Goal: Transaction & Acquisition: Purchase product/service

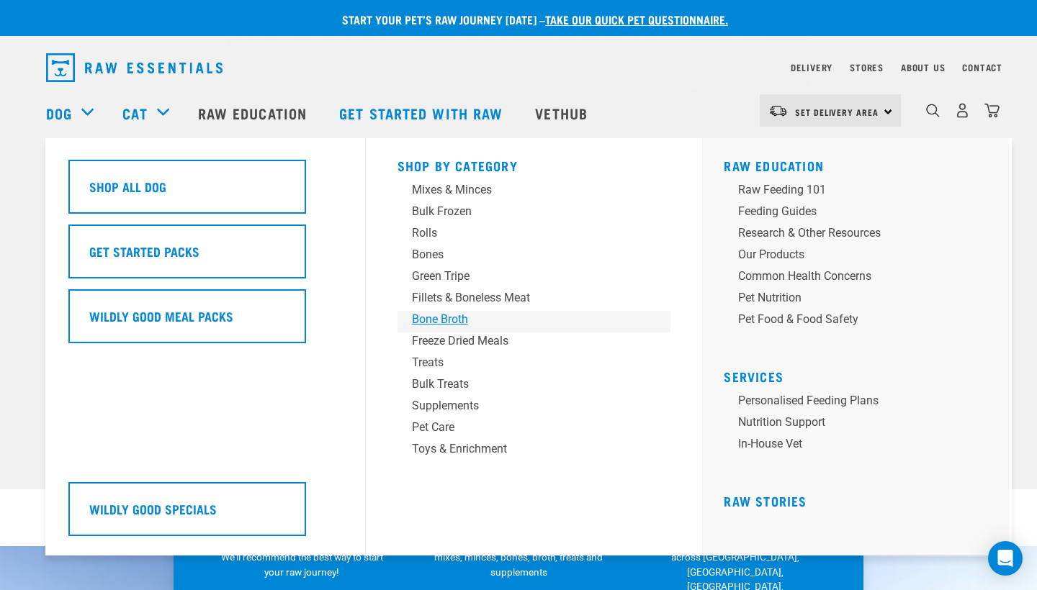
click at [457, 316] on div "Bone Broth" at bounding box center [524, 319] width 225 height 17
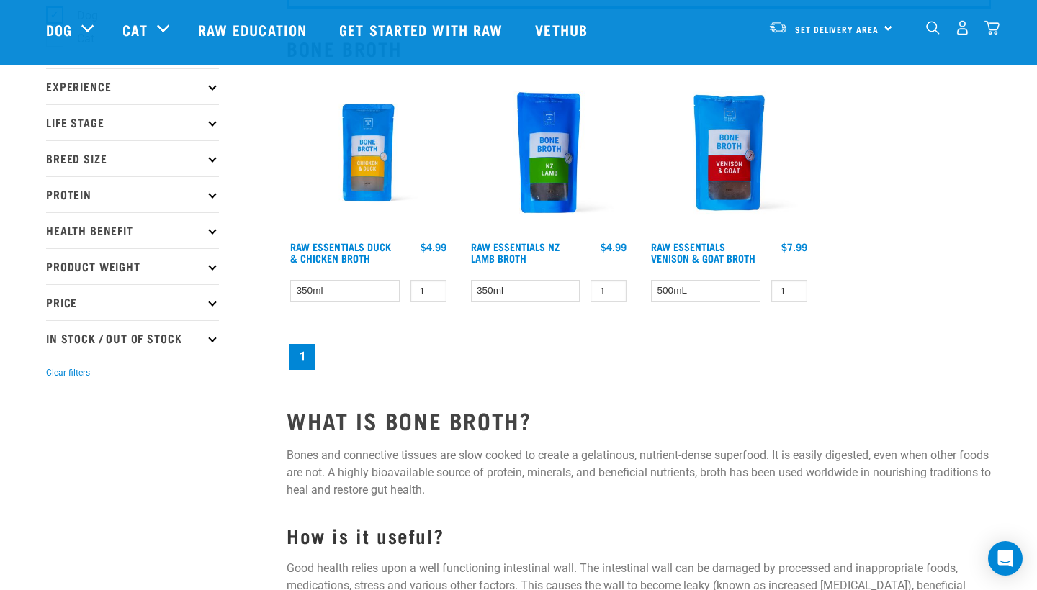
scroll to position [143, 0]
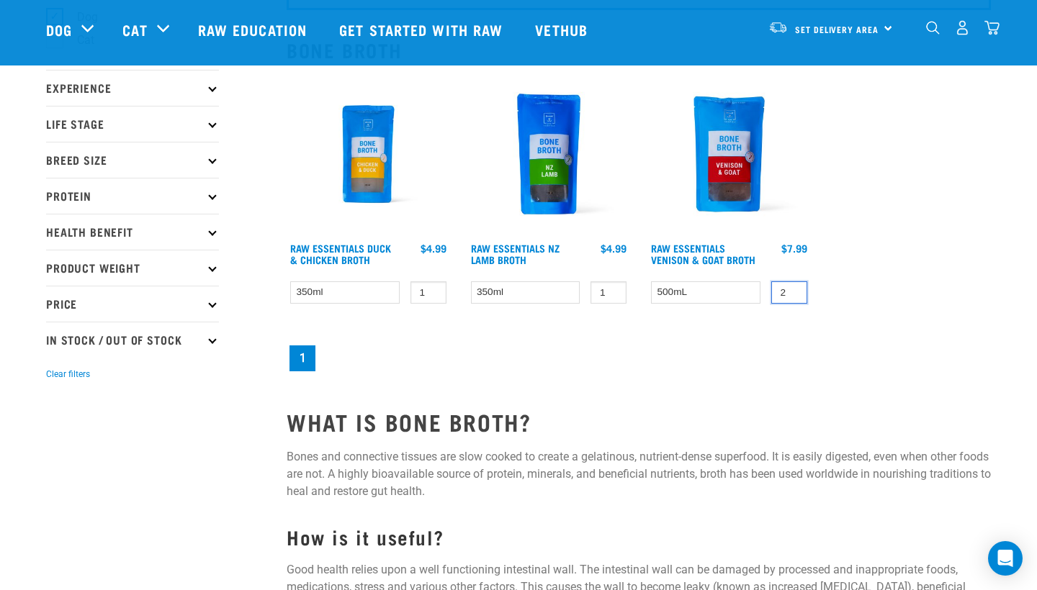
click at [792, 294] on input "2" at bounding box center [789, 293] width 36 height 22
click at [792, 294] on input "3" at bounding box center [789, 293] width 36 height 22
click at [792, 294] on input "4" at bounding box center [789, 293] width 36 height 22
click at [792, 294] on input "5" at bounding box center [789, 293] width 36 height 22
click at [792, 294] on input "6" at bounding box center [789, 293] width 36 height 22
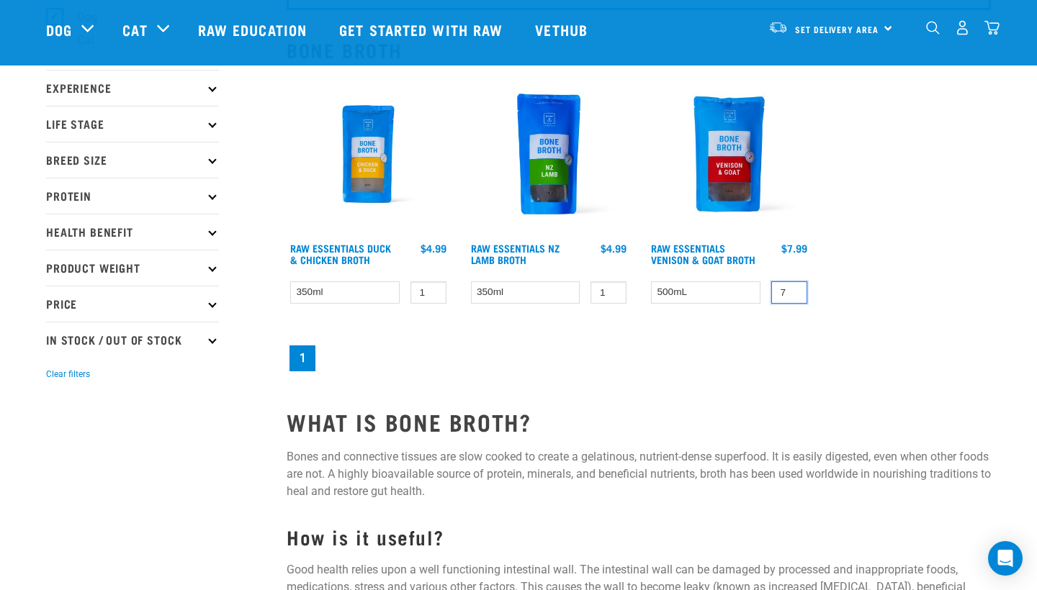
click at [792, 294] on input "7" at bounding box center [789, 293] width 36 height 22
click at [792, 294] on input "8" at bounding box center [789, 293] width 36 height 22
click at [792, 294] on input "9" at bounding box center [789, 293] width 36 height 22
type input "10"
click at [792, 294] on input "10" at bounding box center [789, 293] width 36 height 22
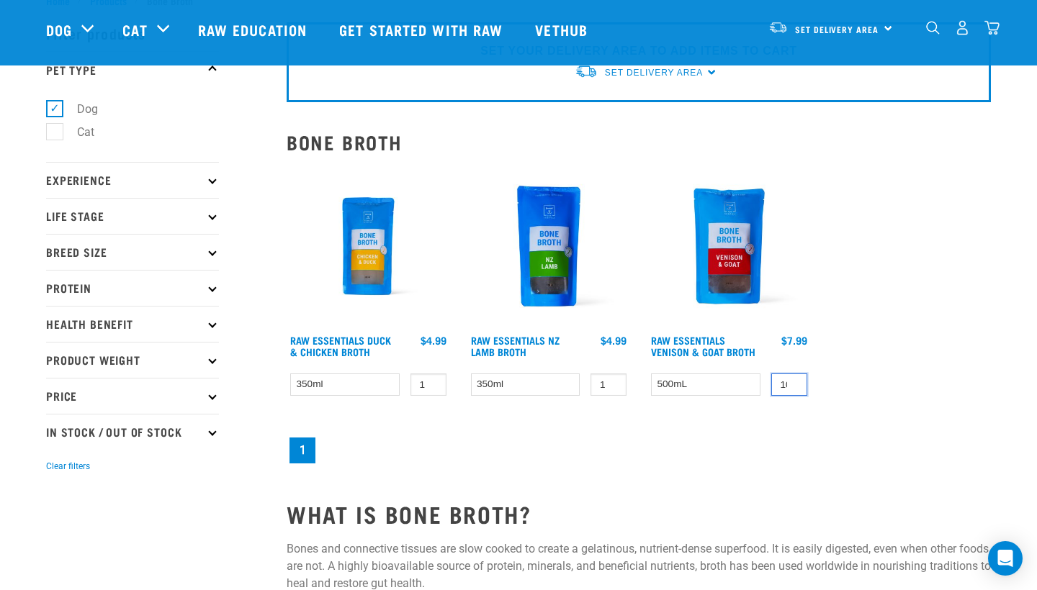
scroll to position [41, 0]
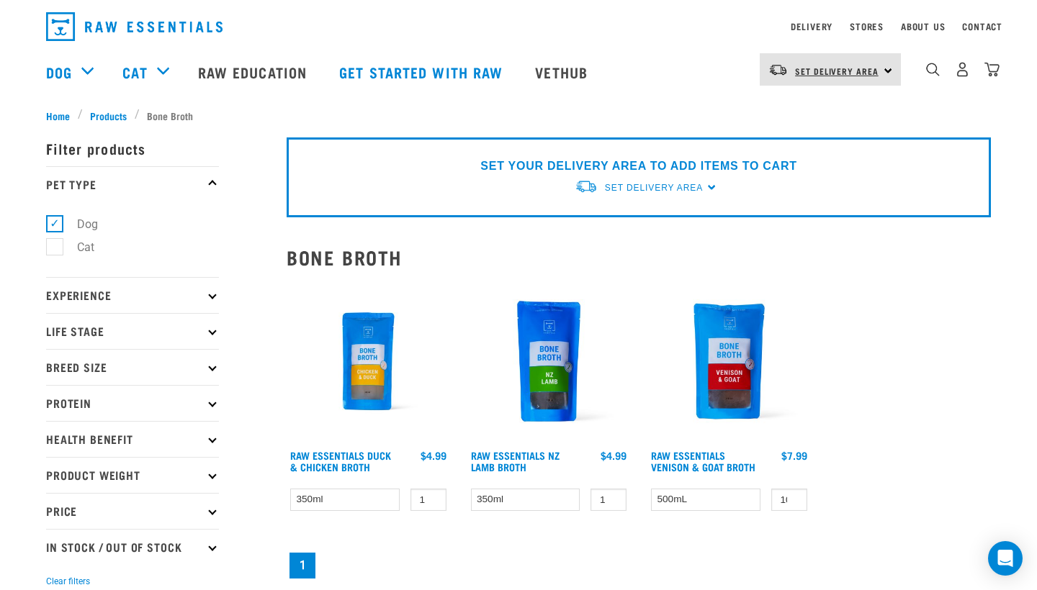
click at [834, 77] on link "Set Delivery Area" at bounding box center [837, 71] width 84 height 23
click at [820, 104] on link "[GEOGRAPHIC_DATA]" at bounding box center [829, 110] width 138 height 32
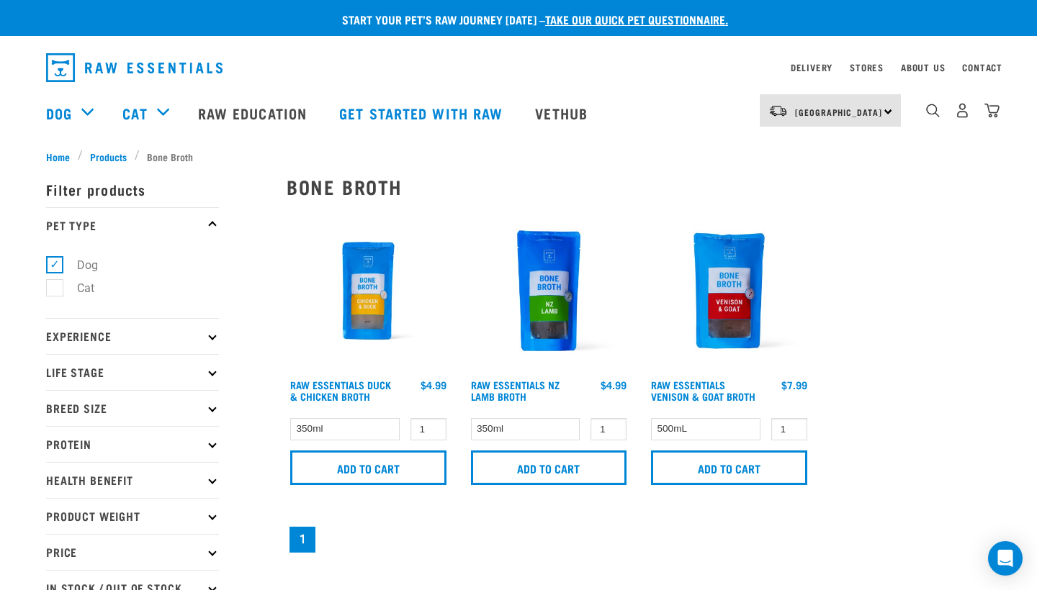
scroll to position [41, 0]
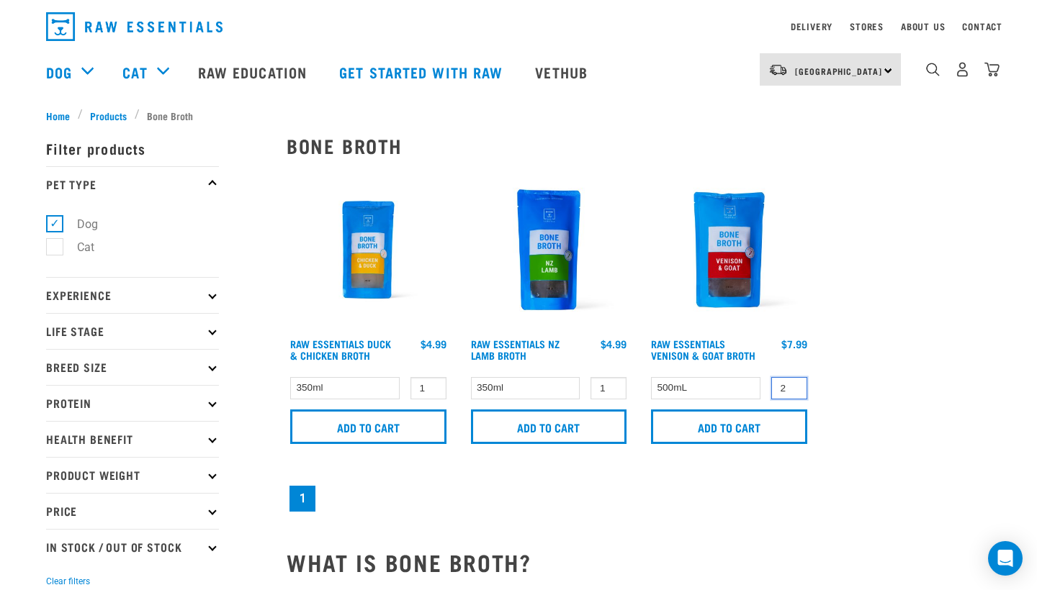
click at [792, 390] on input "2" at bounding box center [789, 388] width 36 height 22
click at [792, 390] on input "3" at bounding box center [789, 388] width 36 height 22
click at [792, 390] on input "4" at bounding box center [789, 388] width 36 height 22
click at [792, 390] on input "5" at bounding box center [789, 388] width 36 height 22
click at [792, 390] on input "6" at bounding box center [789, 388] width 36 height 22
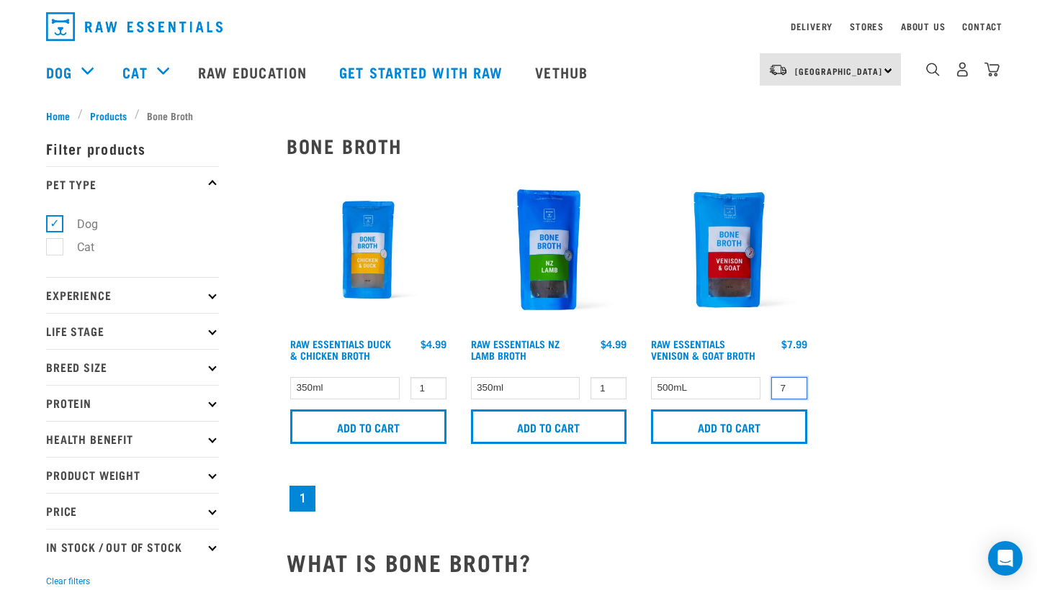
click at [792, 390] on input "7" at bounding box center [789, 388] width 36 height 22
click at [792, 390] on input "8" at bounding box center [789, 388] width 36 height 22
click at [792, 390] on input "9" at bounding box center [789, 388] width 36 height 22
type input "10"
click at [792, 390] on input "10" at bounding box center [789, 388] width 36 height 22
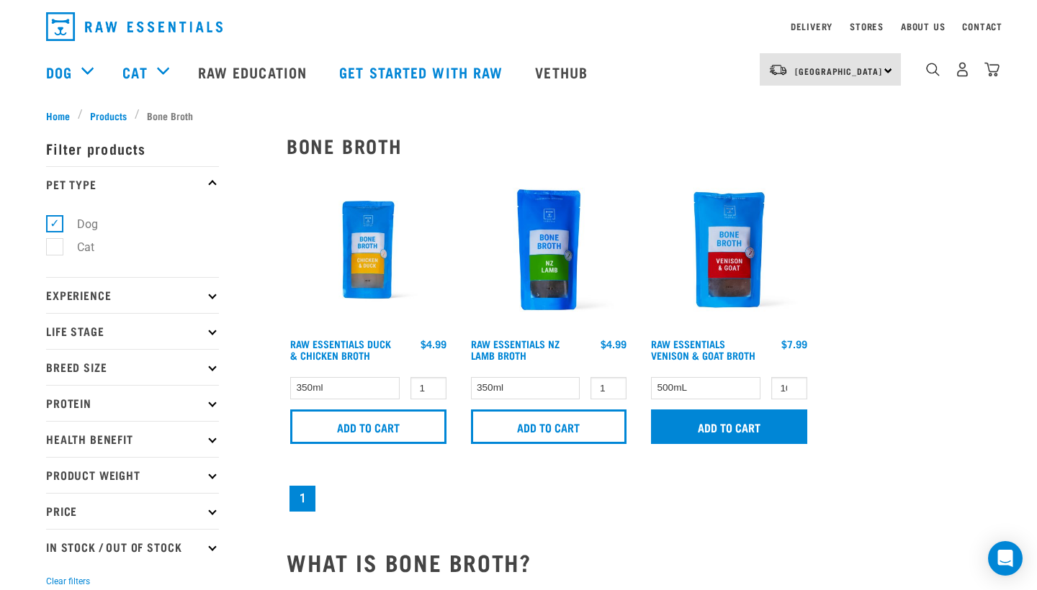
click at [769, 435] on input "Add to cart" at bounding box center [729, 427] width 156 height 35
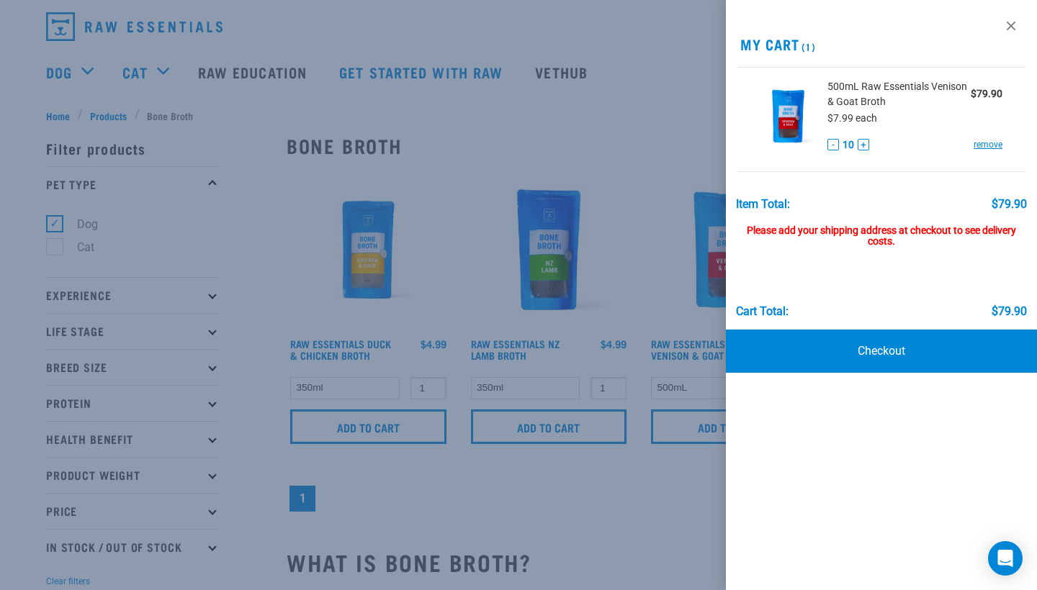
click at [637, 114] on div at bounding box center [518, 295] width 1037 height 590
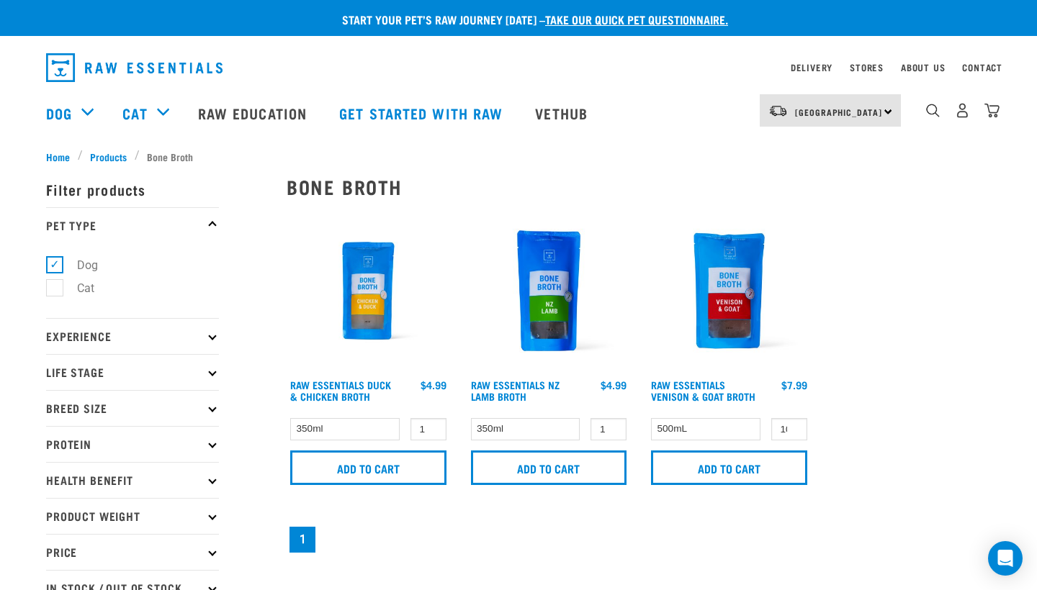
scroll to position [0, 0]
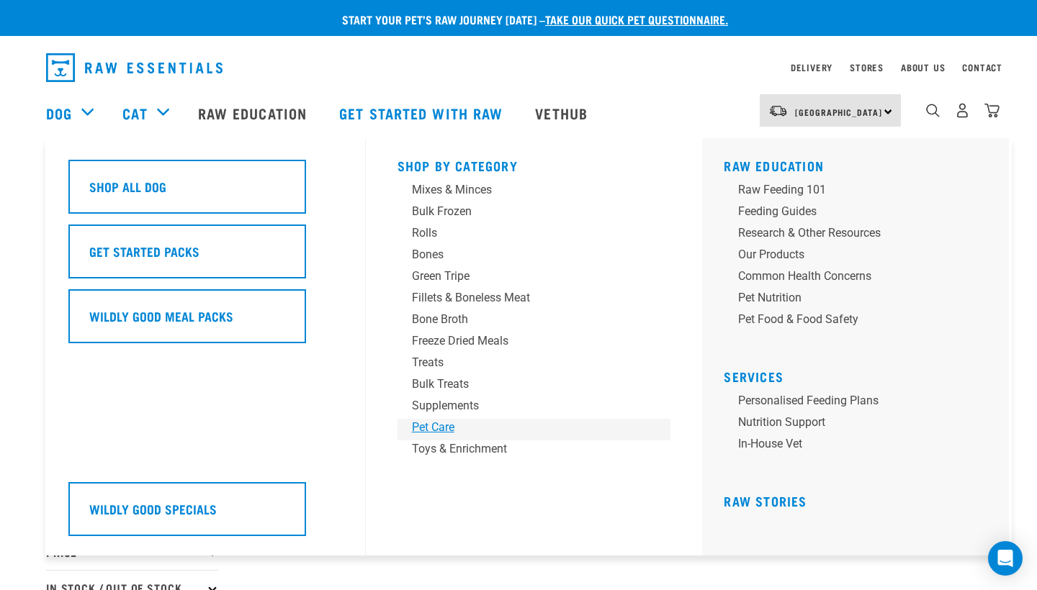
click at [433, 428] on div "Pet Care" at bounding box center [524, 427] width 225 height 17
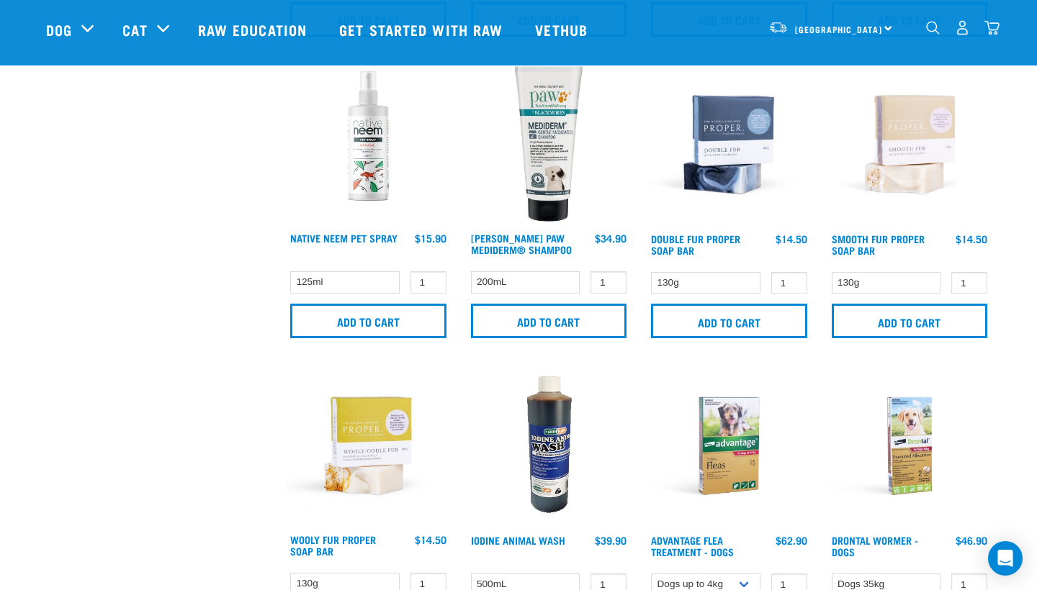
scroll to position [644, 0]
click at [926, 320] on input "Add to cart" at bounding box center [910, 322] width 156 height 35
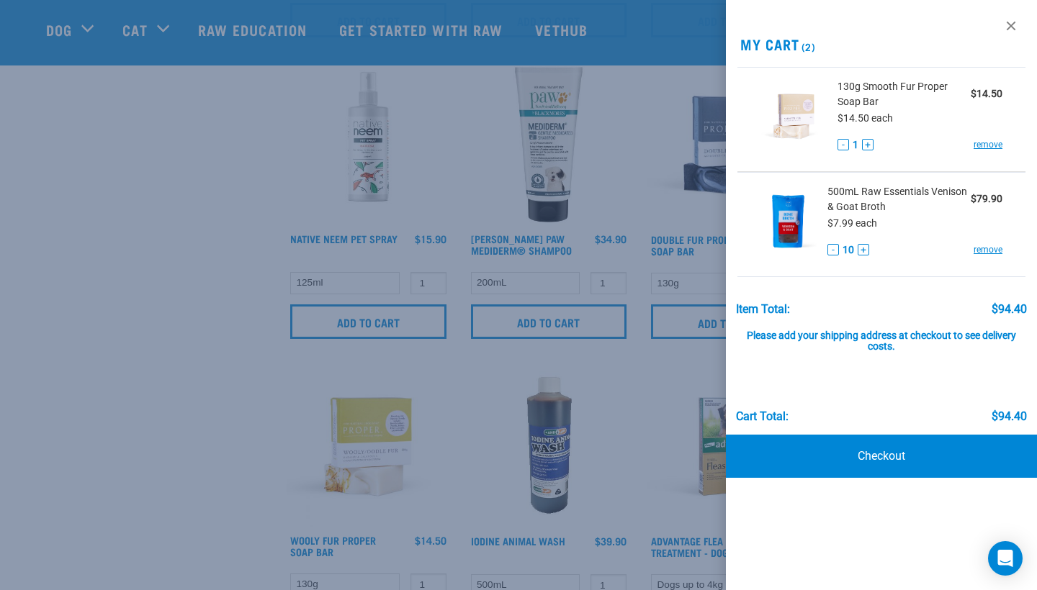
click at [228, 282] on div at bounding box center [518, 295] width 1037 height 590
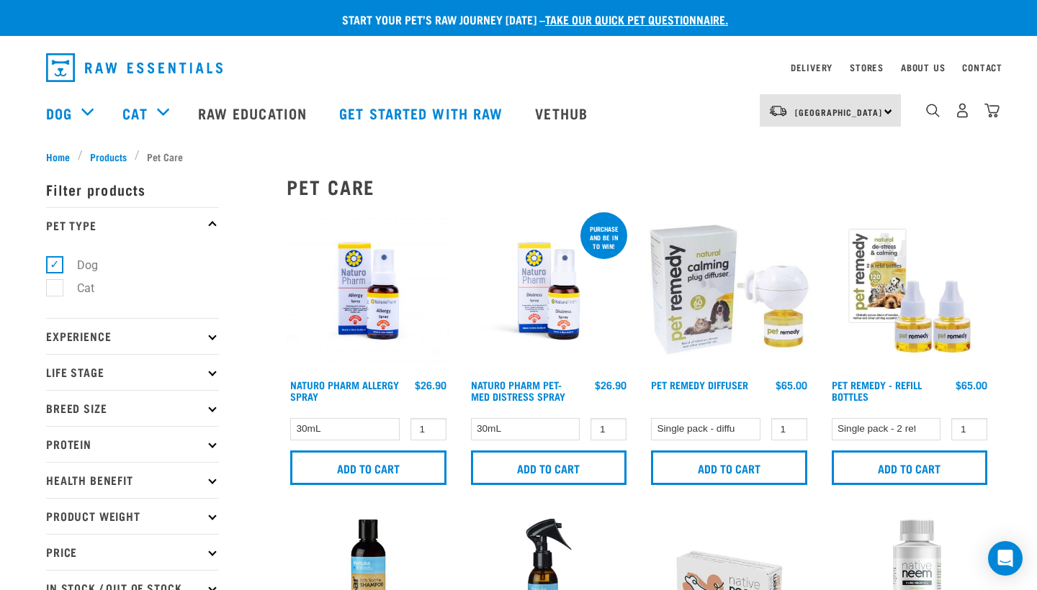
scroll to position [0, 0]
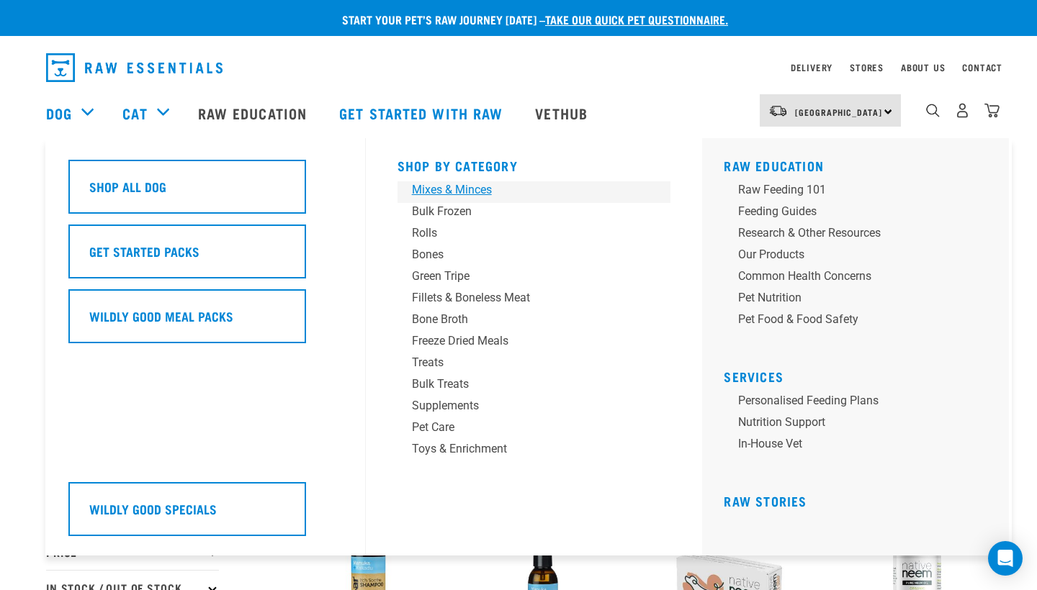
click at [459, 192] on div "Mixes & Minces" at bounding box center [524, 189] width 225 height 17
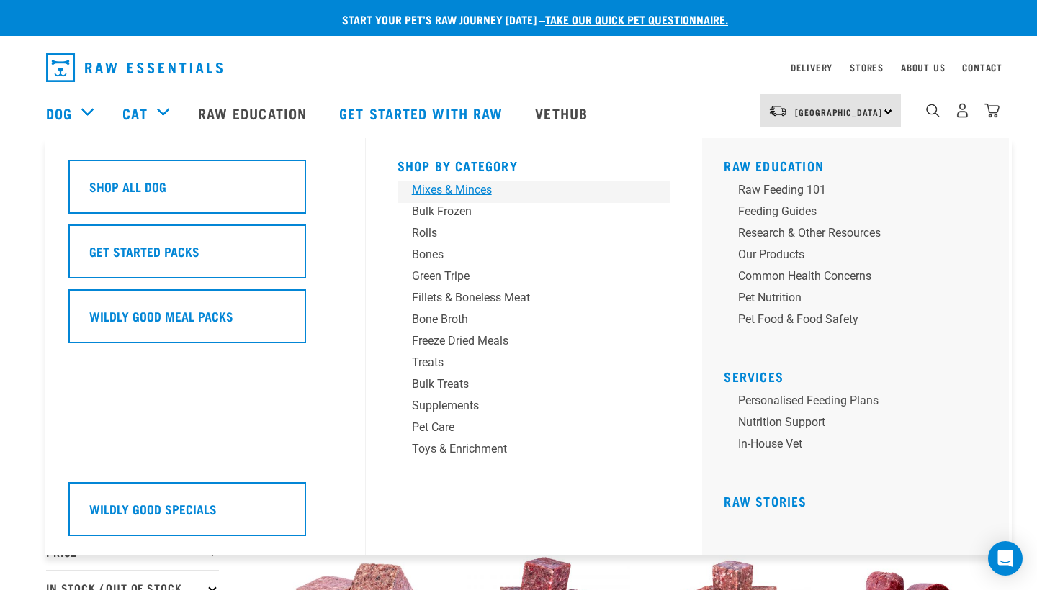
click at [464, 191] on div "Mixes & Minces" at bounding box center [524, 189] width 225 height 17
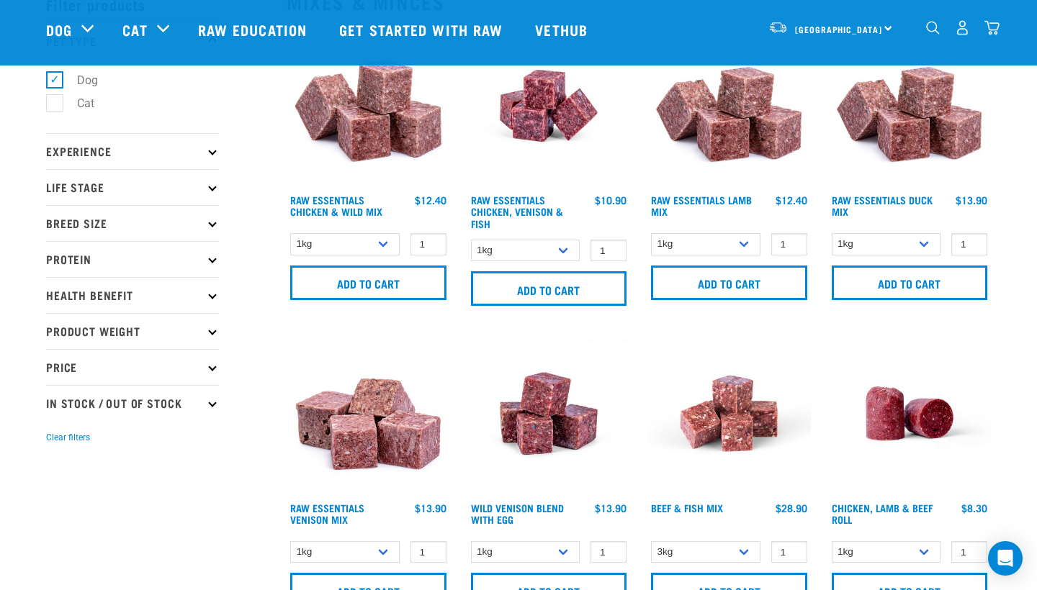
scroll to position [92, 0]
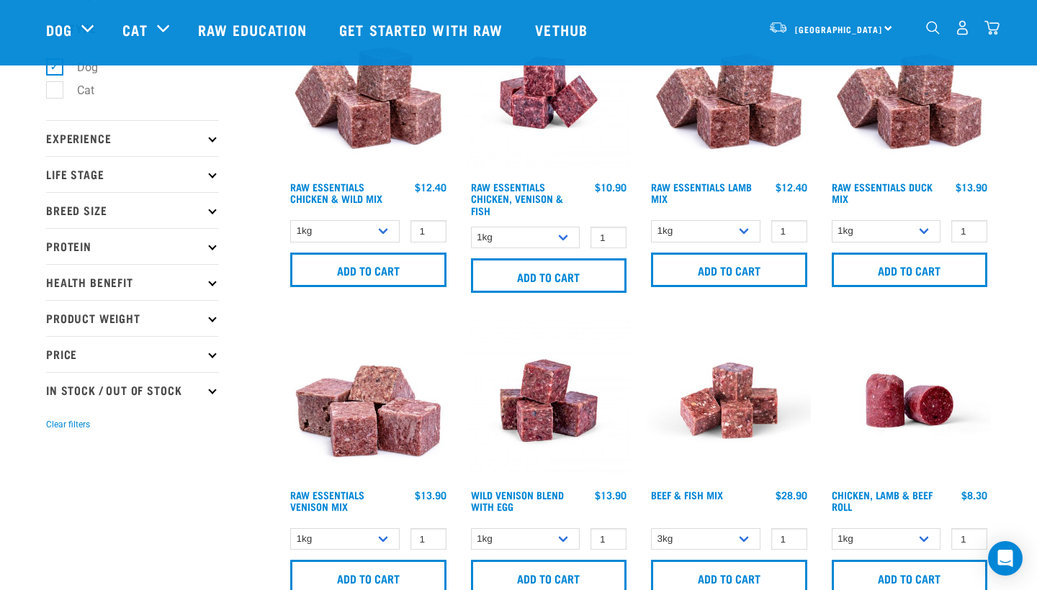
click at [212, 248] on icon at bounding box center [212, 246] width 8 height 8
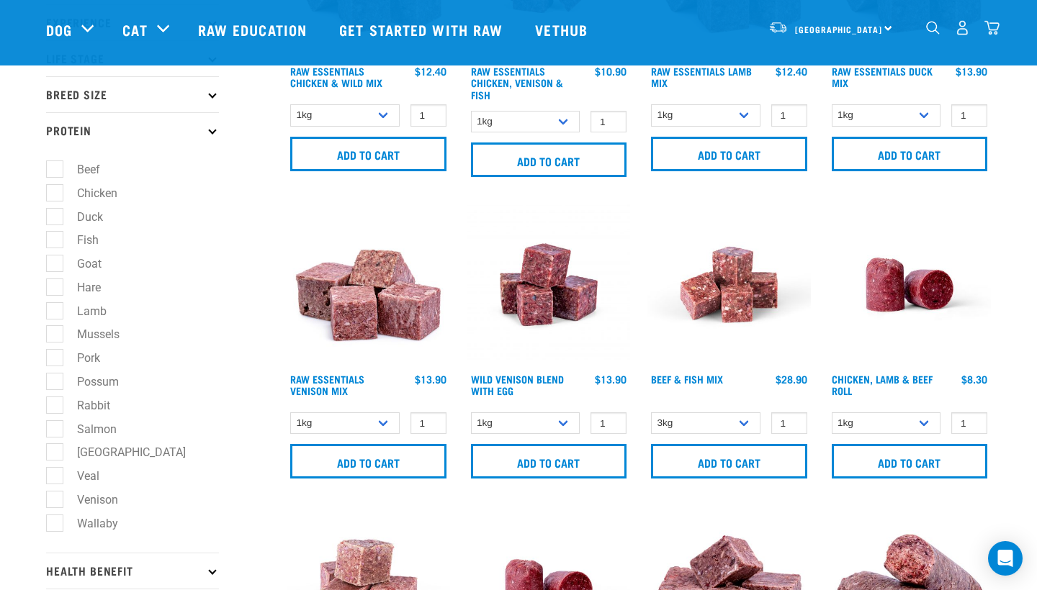
scroll to position [210, 0]
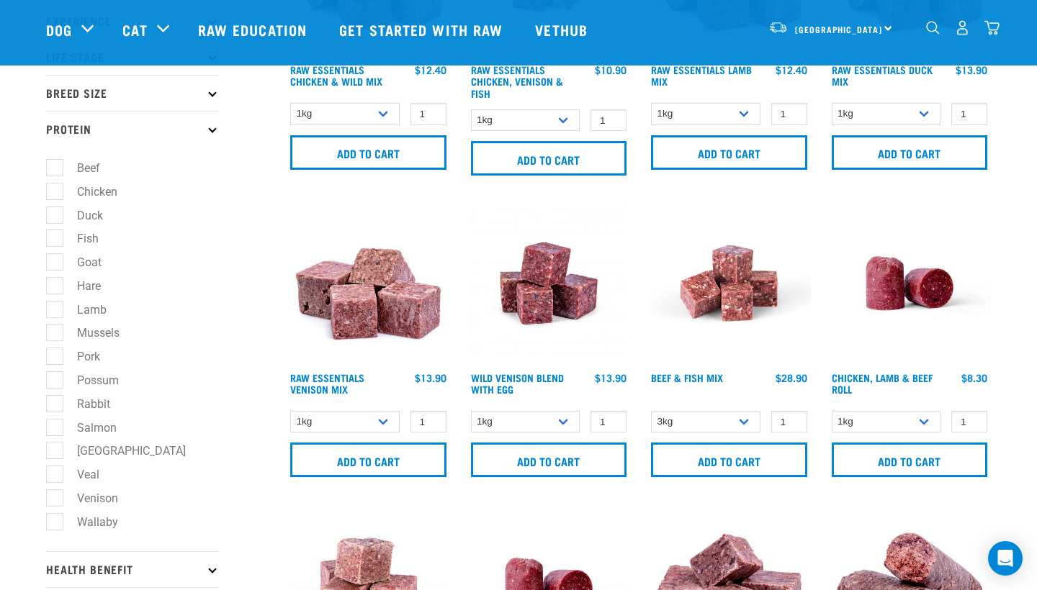
click at [55, 523] on label "Wallaby" at bounding box center [89, 522] width 70 height 18
click at [55, 523] on input "Wallaby" at bounding box center [50, 519] width 9 height 9
checkbox input "true"
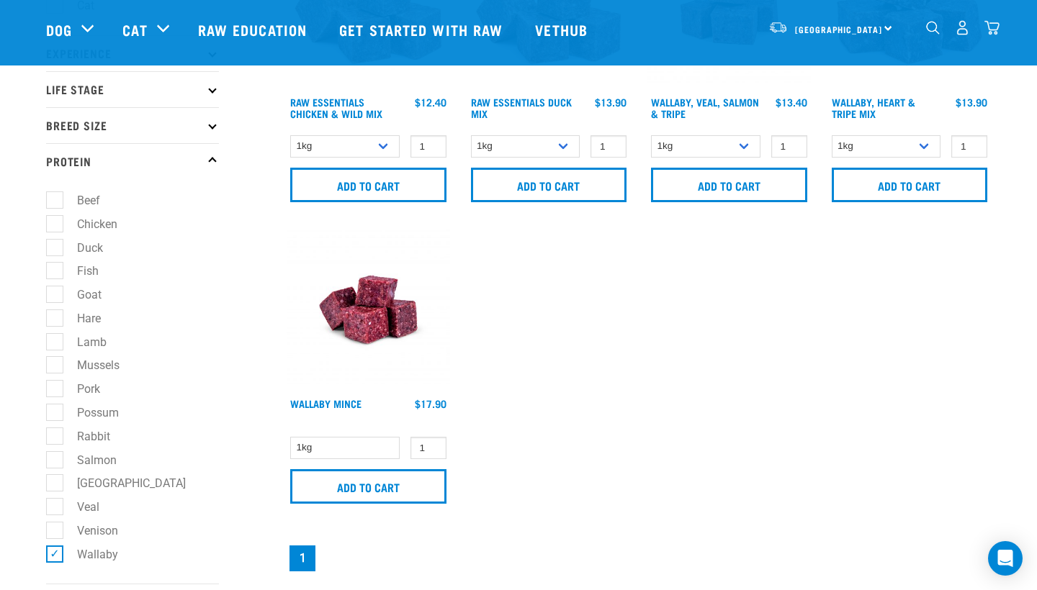
scroll to position [179, 0]
click at [433, 442] on input "2" at bounding box center [428, 447] width 36 height 22
click at [433, 442] on input "3" at bounding box center [428, 447] width 36 height 22
type input "4"
click at [433, 442] on input "4" at bounding box center [428, 447] width 36 height 22
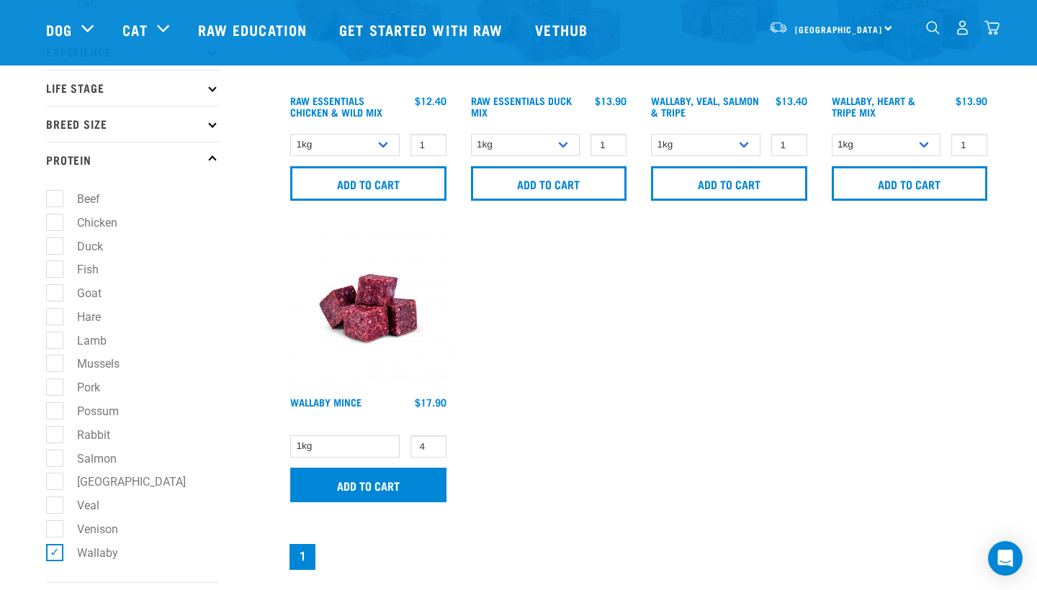
click at [390, 489] on input "Add to cart" at bounding box center [368, 485] width 156 height 35
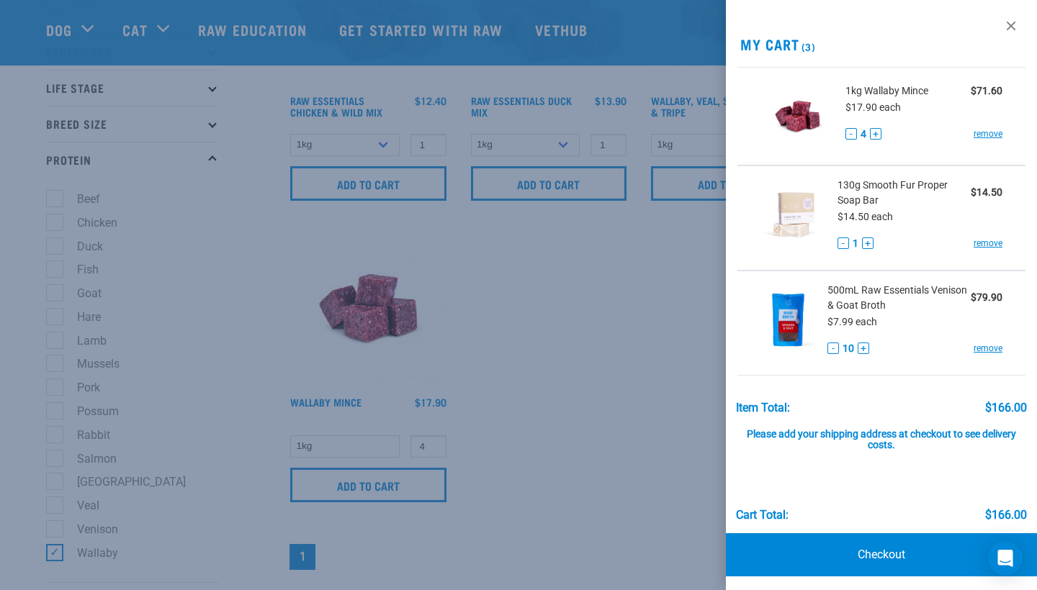
click at [852, 135] on button "-" at bounding box center [851, 134] width 12 height 12
click at [611, 280] on div at bounding box center [518, 295] width 1037 height 590
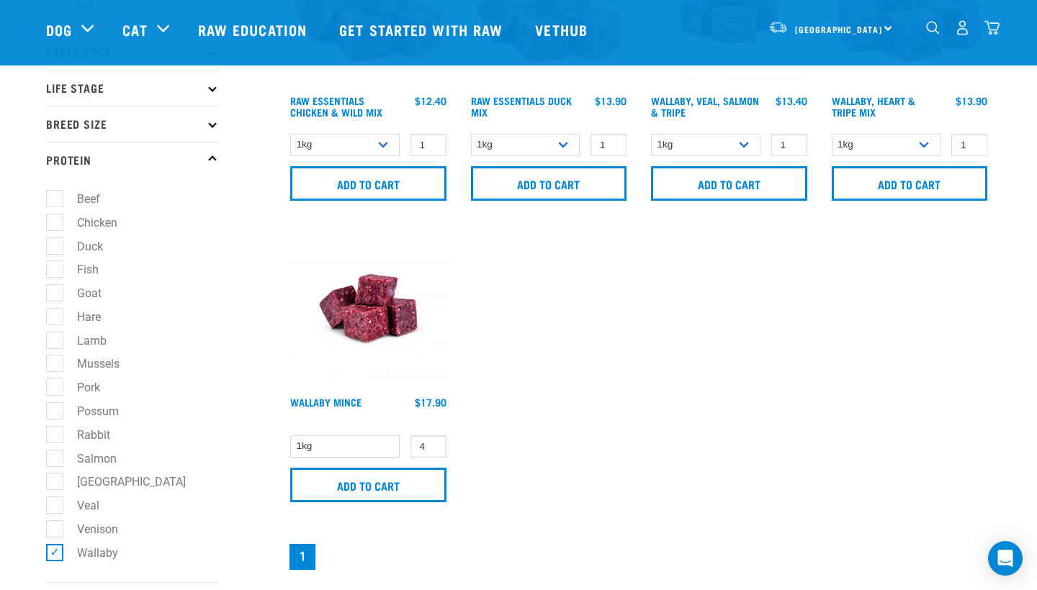
click at [99, 435] on label "Rabbit" at bounding box center [85, 435] width 62 height 18
click at [55, 435] on input "Rabbit" at bounding box center [50, 432] width 9 height 9
checkbox input "true"
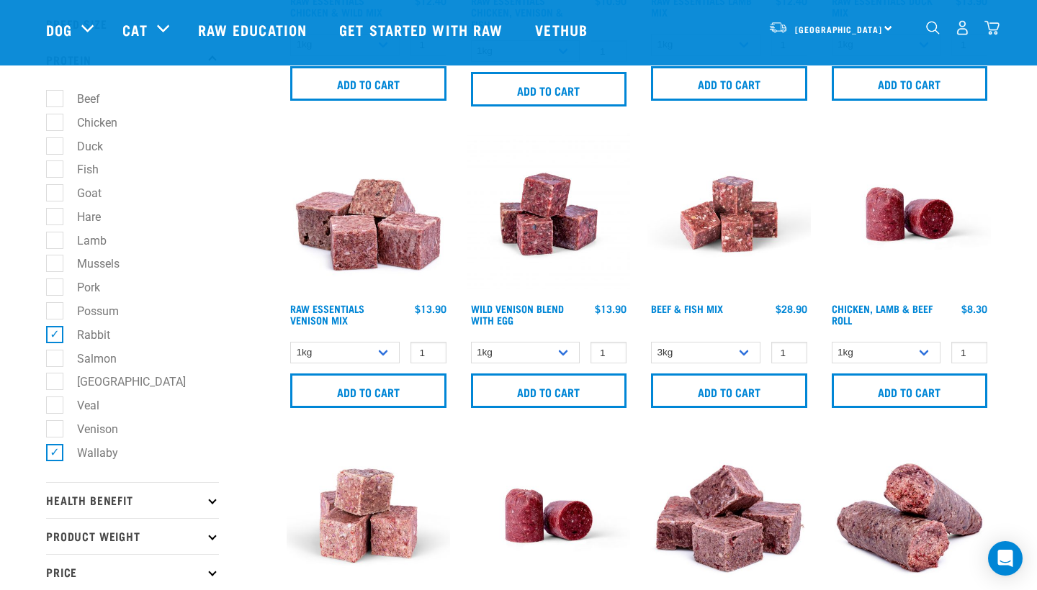
scroll to position [289, 0]
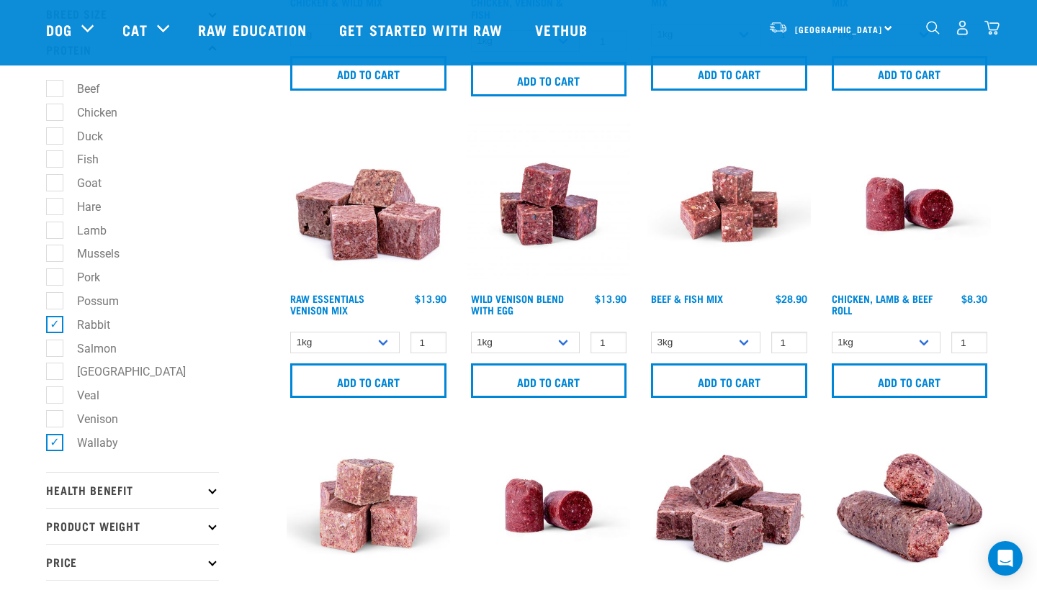
click at [54, 442] on label "Wallaby" at bounding box center [89, 443] width 70 height 18
click at [52, 442] on input "Wallaby" at bounding box center [50, 440] width 9 height 9
checkbox input "false"
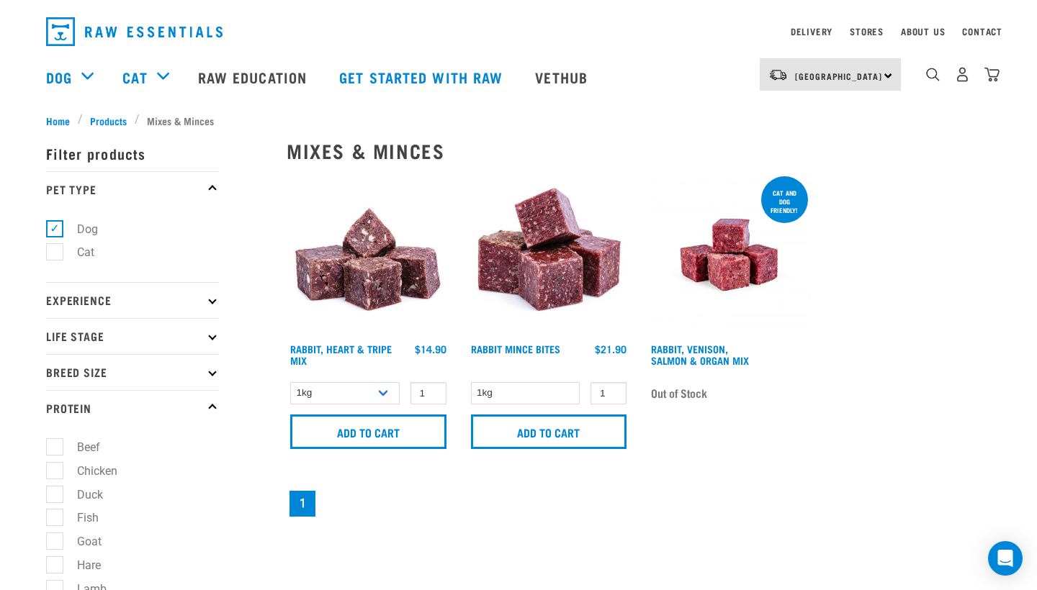
scroll to position [36, 0]
click at [610, 389] on input "2" at bounding box center [608, 393] width 36 height 22
type input "3"
click at [610, 389] on input "3" at bounding box center [608, 393] width 36 height 22
click at [580, 423] on input "Add to cart" at bounding box center [549, 432] width 156 height 35
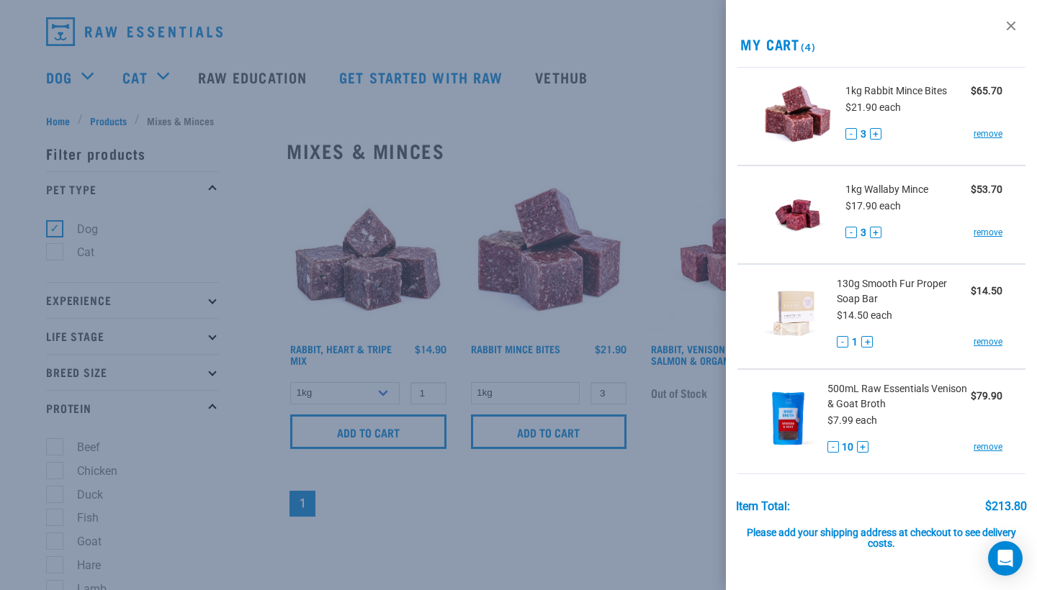
click at [854, 132] on button "-" at bounding box center [851, 134] width 12 height 12
click at [853, 232] on button "-" at bounding box center [851, 233] width 12 height 12
click at [563, 135] on div at bounding box center [518, 295] width 1037 height 590
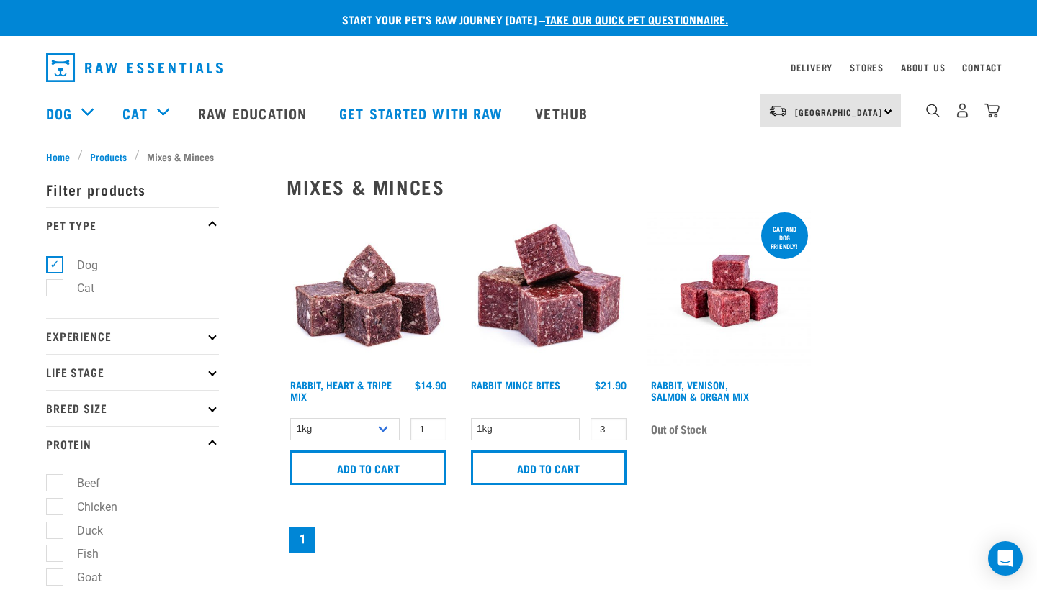
click at [989, 125] on div "17" at bounding box center [962, 110] width 74 height 32
click at [996, 110] on img "dropdown navigation" at bounding box center [991, 110] width 15 height 15
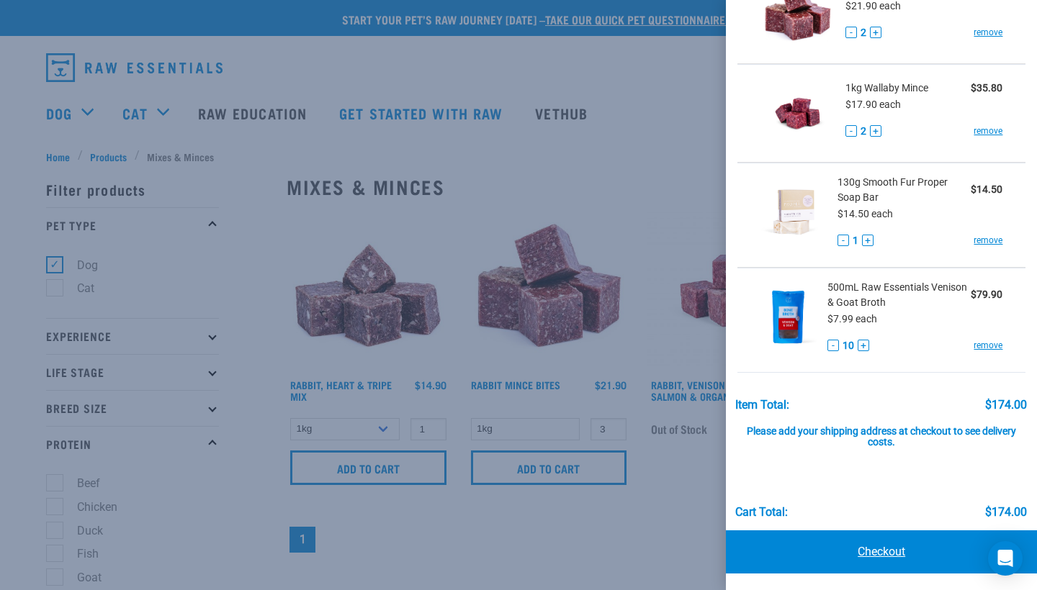
scroll to position [101, 0]
click at [881, 551] on link "Checkout" at bounding box center [881, 552] width 311 height 43
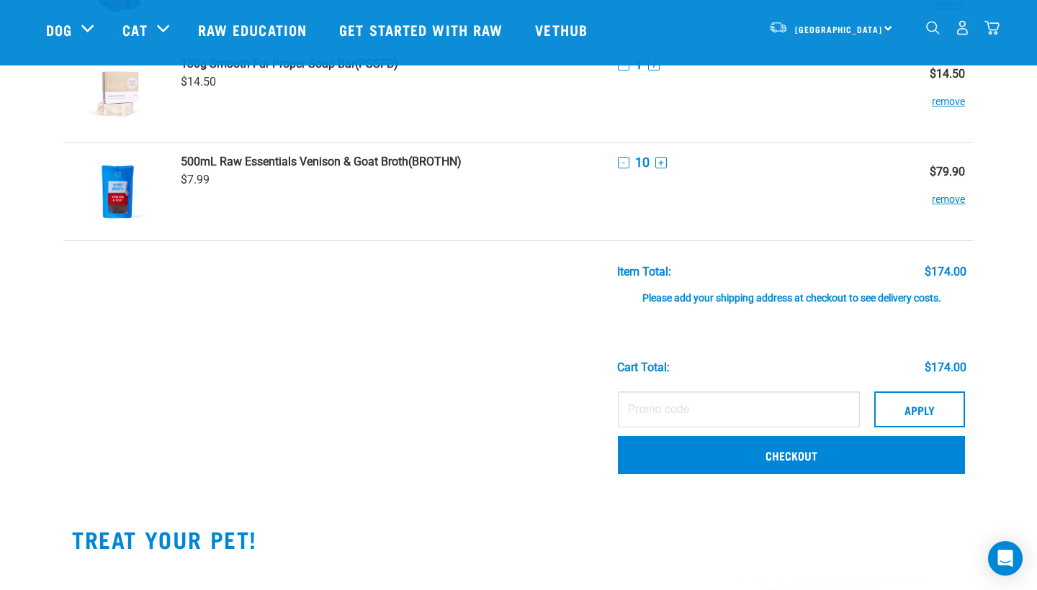
scroll to position [275, 0]
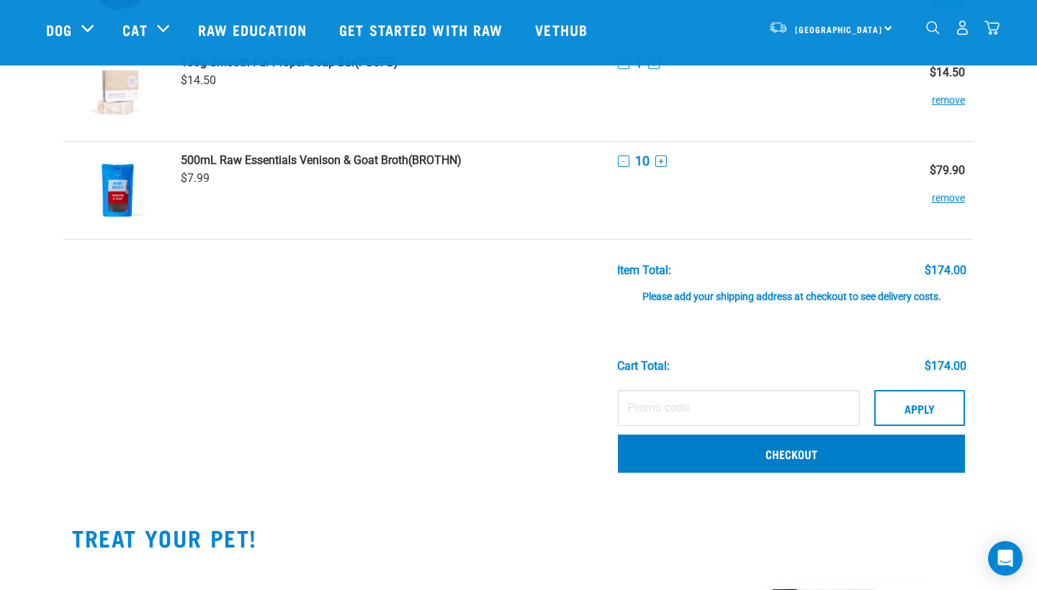
click at [678, 464] on link "Checkout" at bounding box center [791, 453] width 347 height 37
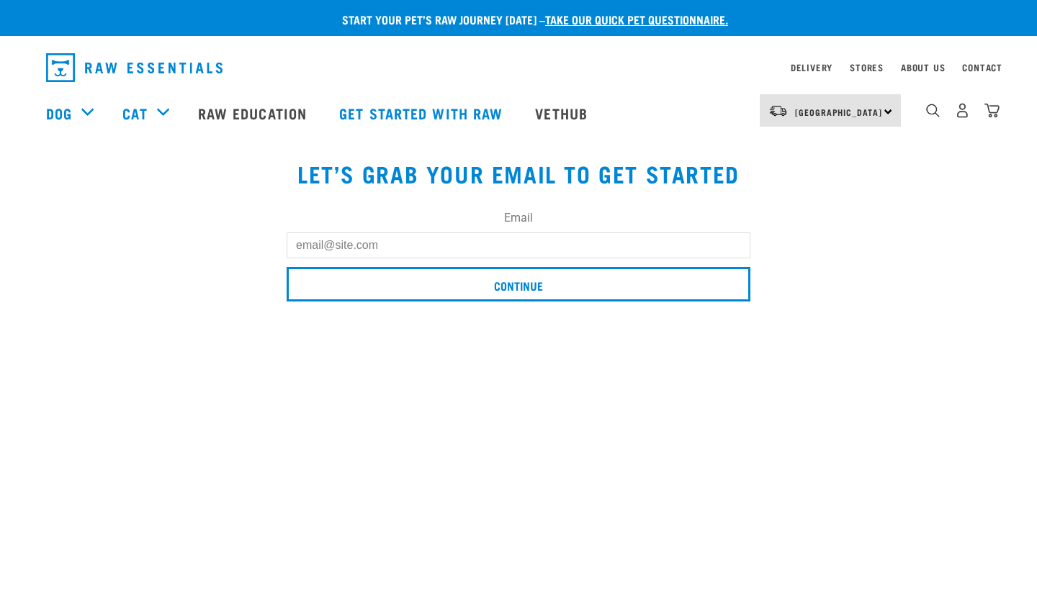
click at [390, 243] on input "Email" at bounding box center [519, 246] width 464 height 26
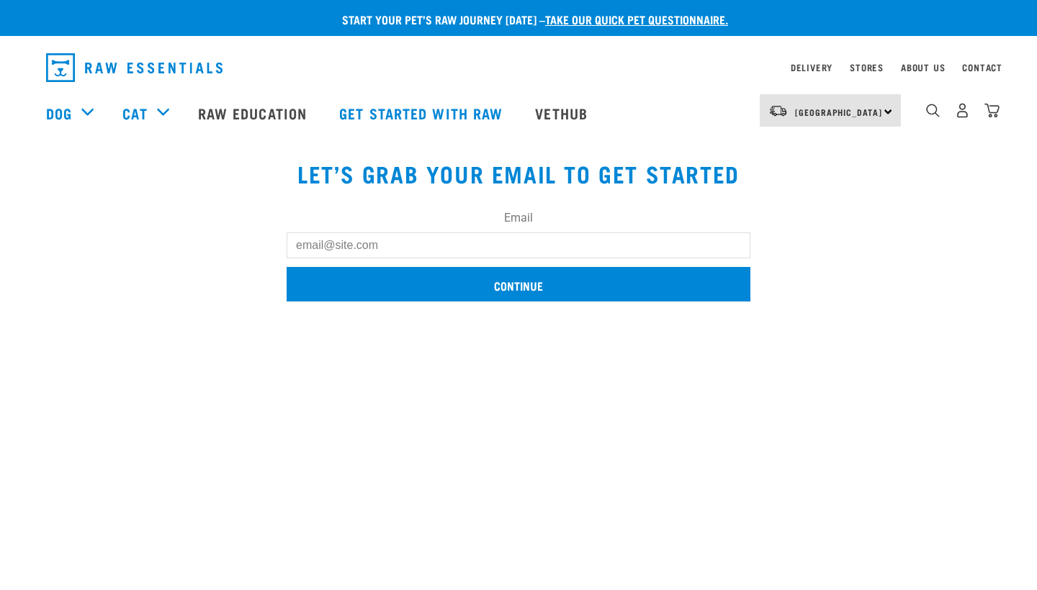
type input "[EMAIL_ADDRESS][DOMAIN_NAME]"
click at [371, 292] on input "Continue" at bounding box center [519, 284] width 464 height 35
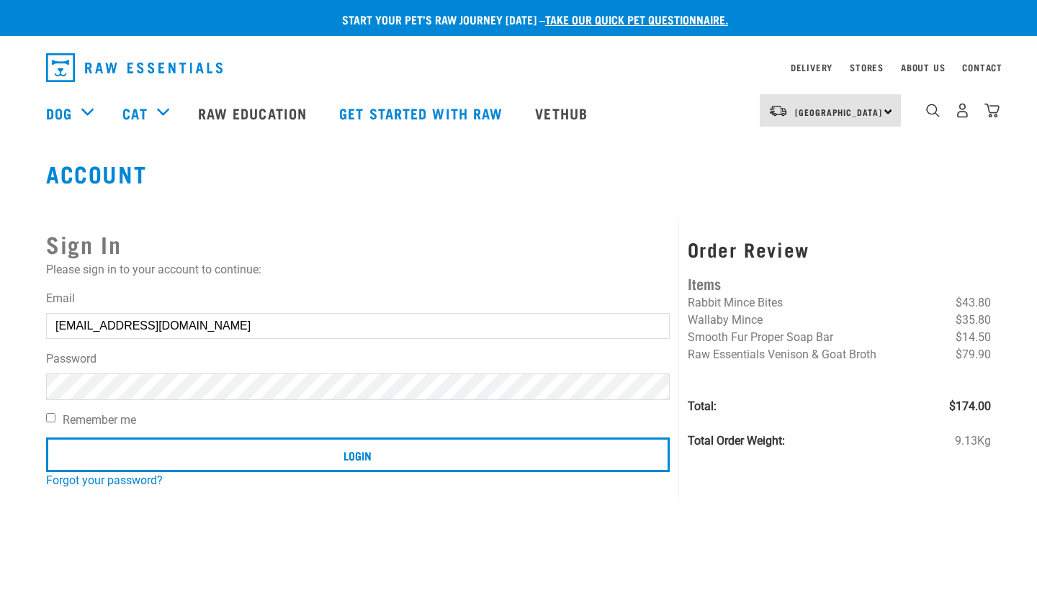
click at [46, 420] on input "Remember me" at bounding box center [50, 417] width 9 height 9
checkbox input "true"
click at [357, 454] on input "Login" at bounding box center [358, 455] width 624 height 35
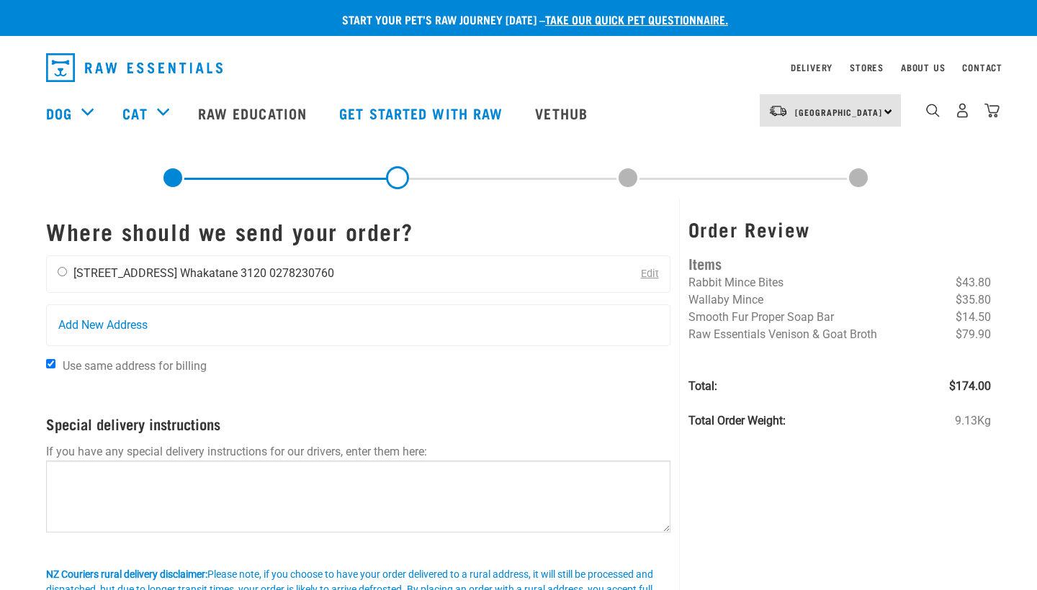
click at [65, 276] on input "radio" at bounding box center [62, 271] width 9 height 9
radio input "true"
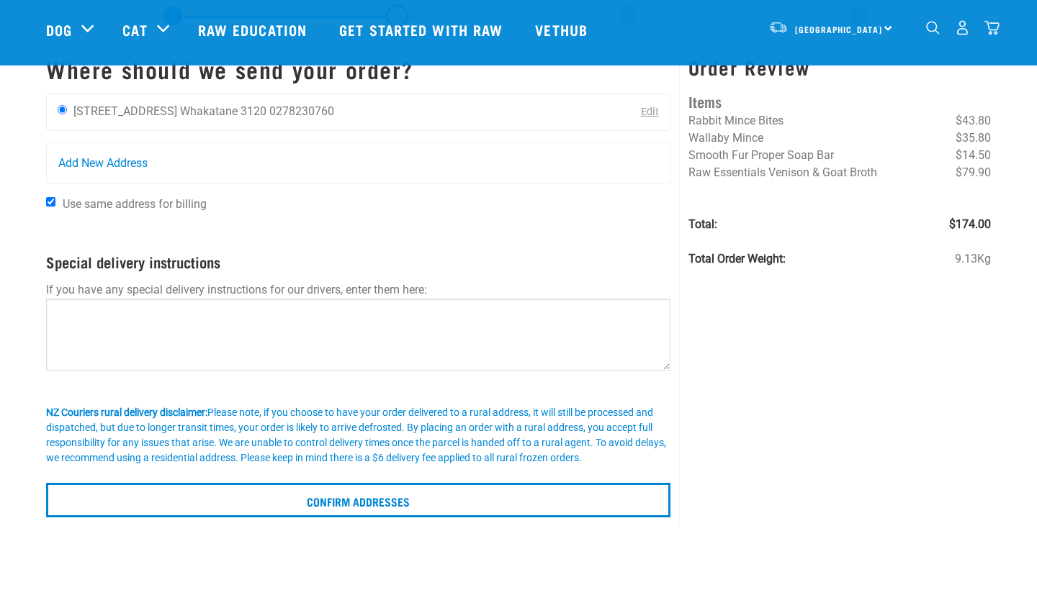
scroll to position [101, 0]
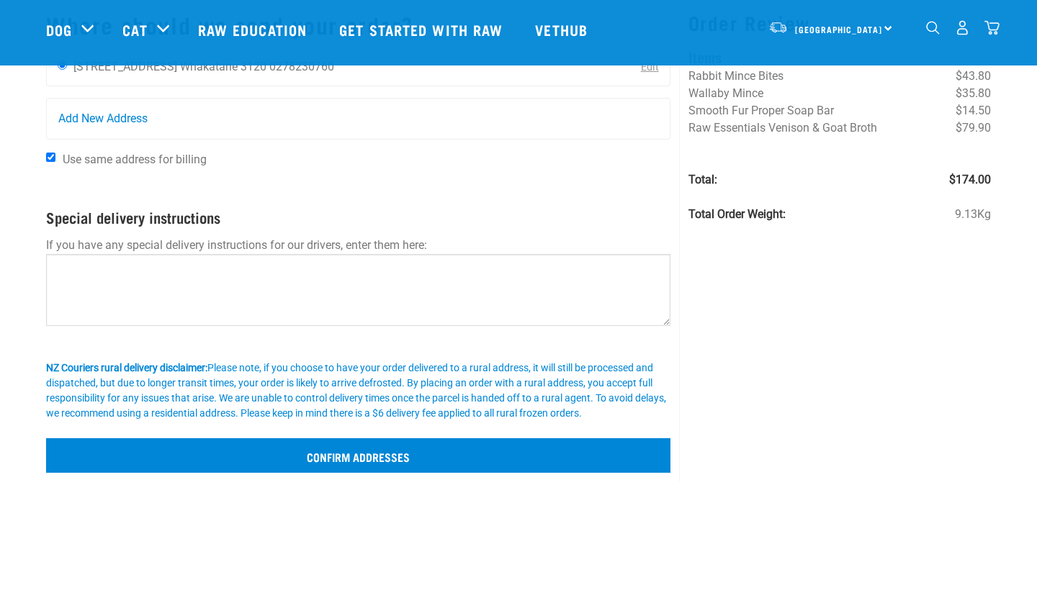
click at [629, 453] on input "Confirm addresses" at bounding box center [358, 455] width 624 height 35
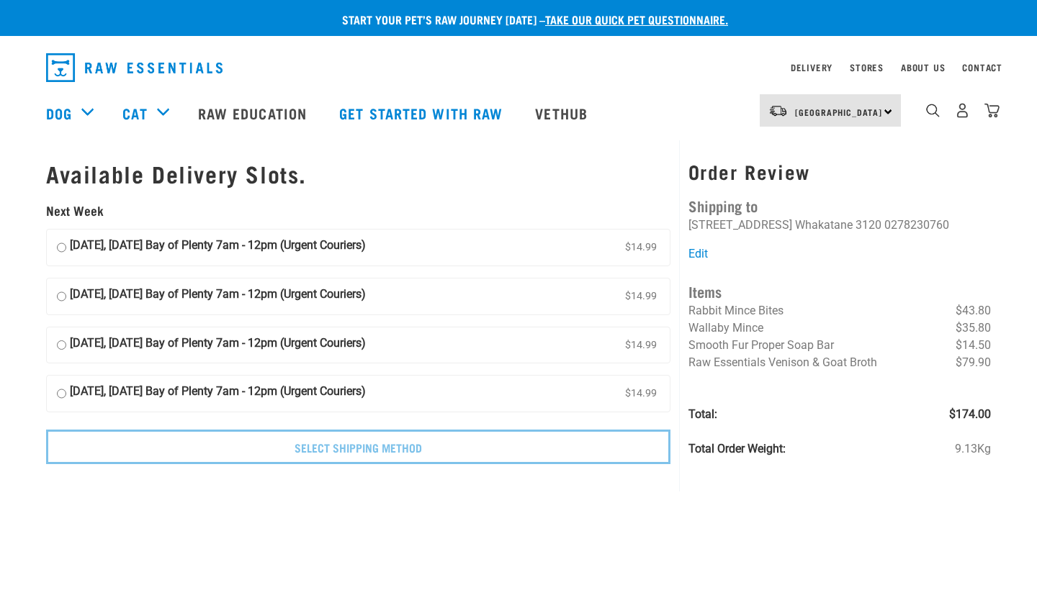
click at [253, 245] on strong "[DATE], [DATE] Bay of Plenty 7am - 12pm (Urgent Couriers)" at bounding box center [218, 248] width 296 height 22
click at [66, 245] on input "[DATE], [DATE] Bay of Plenty 7am - 12pm (Urgent Couriers) $14.99" at bounding box center [61, 248] width 9 height 22
radio input "true"
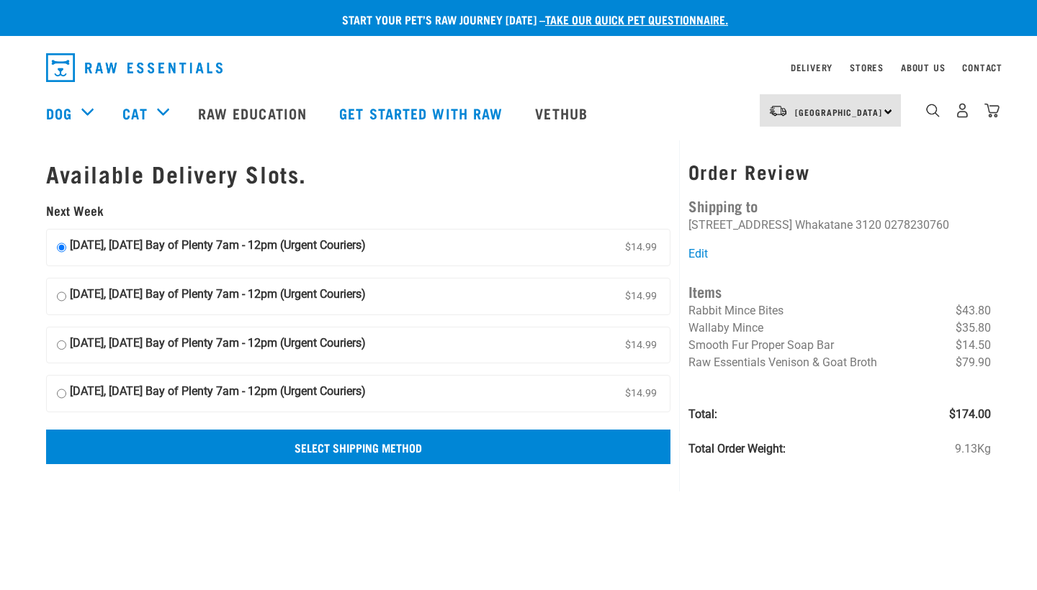
click at [341, 446] on input "Select Shipping Method" at bounding box center [358, 447] width 624 height 35
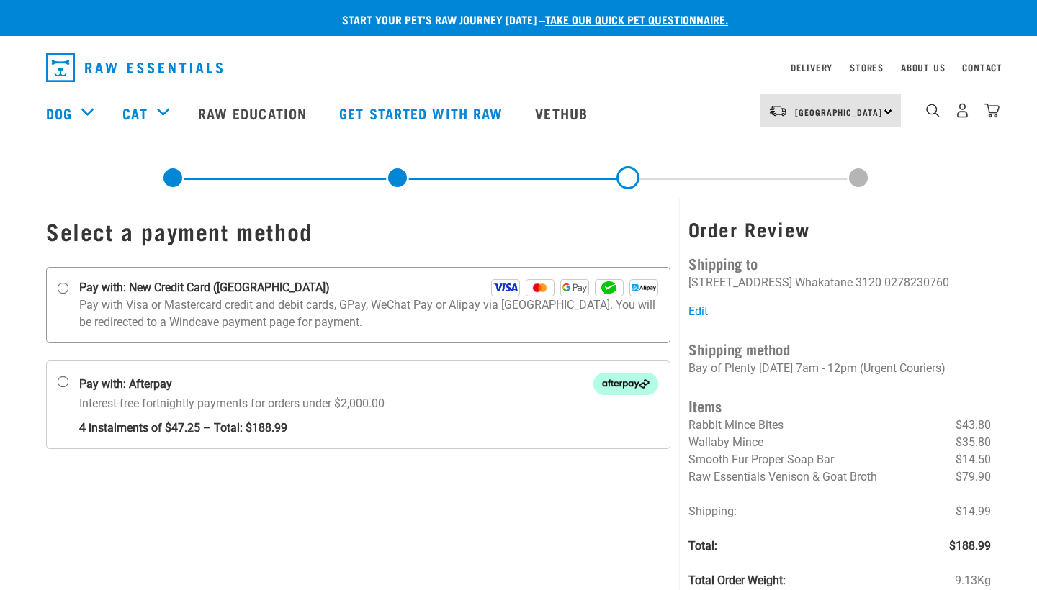
click at [192, 287] on strong "Pay with: New Credit Card ([GEOGRAPHIC_DATA])" at bounding box center [204, 287] width 251 height 17
click at [69, 287] on input "Pay with: New Credit Card ([GEOGRAPHIC_DATA])" at bounding box center [64, 289] width 12 height 12
radio input "true"
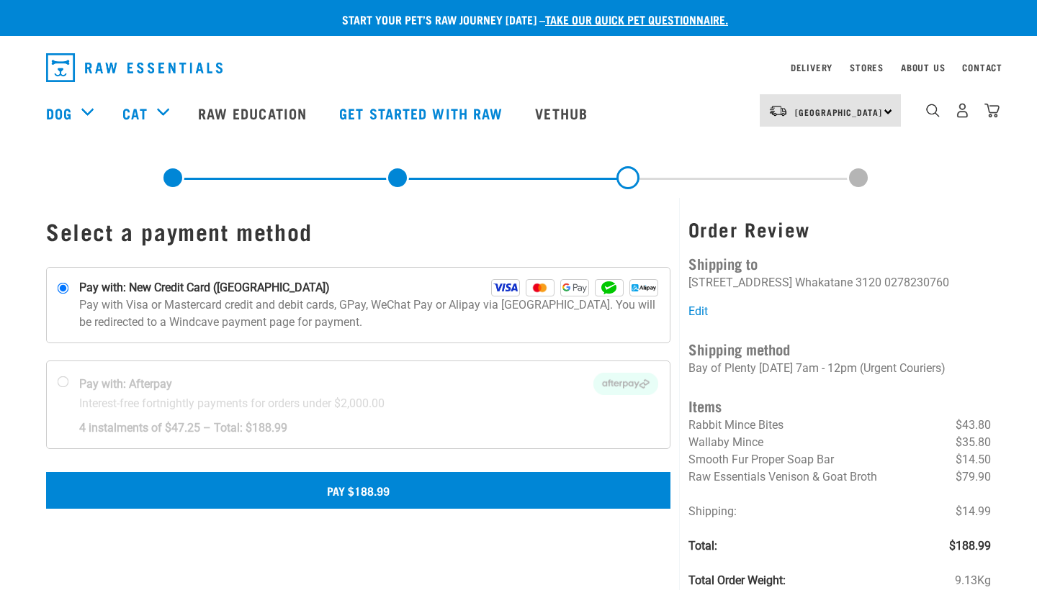
click at [364, 497] on button "Pay $188.99" at bounding box center [358, 490] width 624 height 36
